Goal: Transaction & Acquisition: Purchase product/service

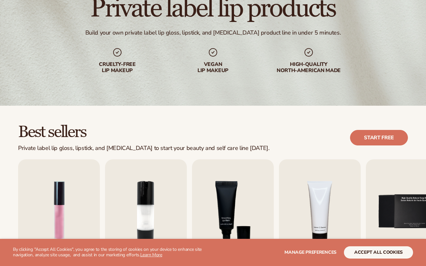
scroll to position [169, 0]
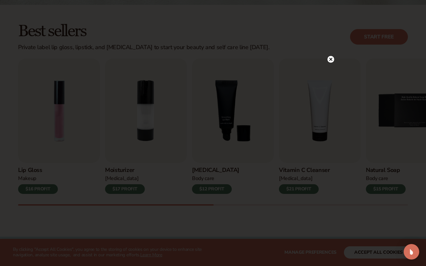
click at [332, 56] on div at bounding box center [331, 59] width 7 height 11
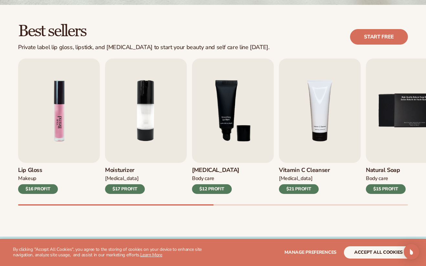
click at [46, 116] on img "1 / 9" at bounding box center [59, 111] width 82 height 104
click at [42, 188] on div "$16 PROFIT" at bounding box center [38, 189] width 40 height 10
click at [50, 160] on img "1 / 9" at bounding box center [59, 111] width 82 height 104
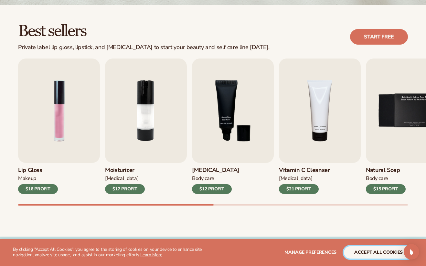
click at [381, 257] on button "accept all cookies" at bounding box center [378, 253] width 69 height 12
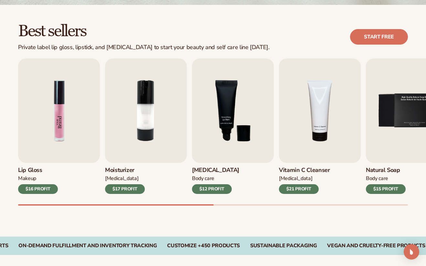
click at [40, 133] on img "1 / 9" at bounding box center [59, 111] width 82 height 104
click at [58, 127] on img "1 / 9" at bounding box center [59, 111] width 82 height 104
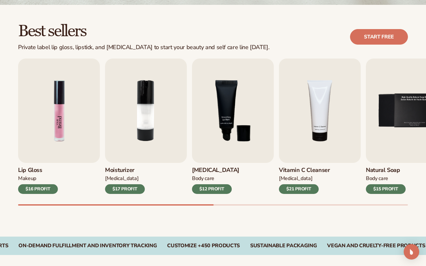
click at [58, 127] on img "1 / 9" at bounding box center [59, 111] width 82 height 104
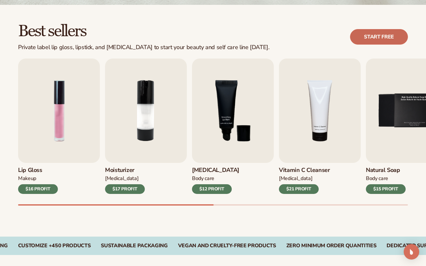
click at [385, 33] on link "Start free" at bounding box center [379, 37] width 58 height 16
